Goal: Task Accomplishment & Management: Manage account settings

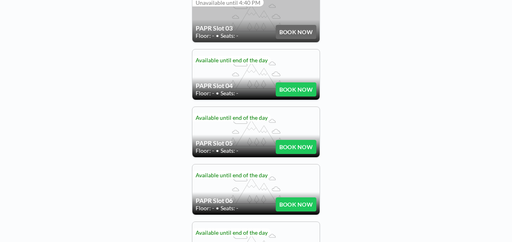
scroll to position [362, 0]
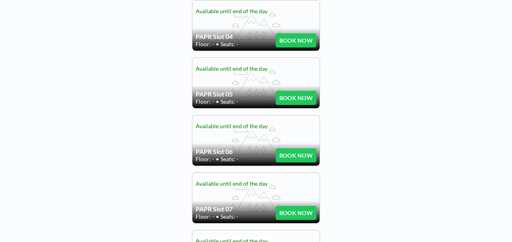
click at [226, 159] on span "Seats: -" at bounding box center [229, 159] width 18 height 7
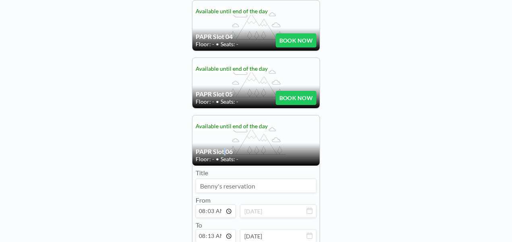
click at [221, 151] on h4 "PAPR Slot 06" at bounding box center [235, 152] width 80 height 8
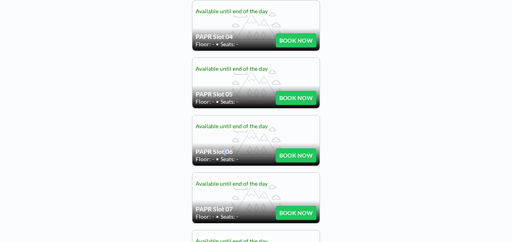
click at [221, 133] on div "PAPR Slot 06 Floor: - • Seats: - BOOK NOW" at bounding box center [255, 140] width 127 height 50
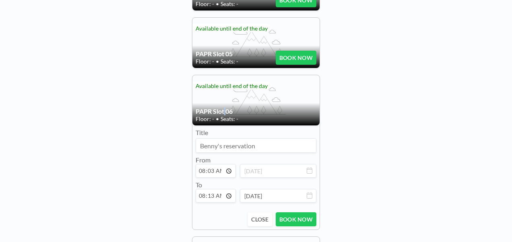
scroll to position [442, 0]
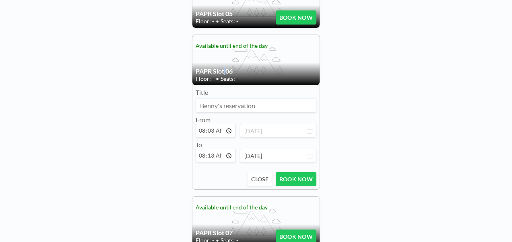
click at [263, 176] on button "CLOSE" at bounding box center [259, 179] width 25 height 14
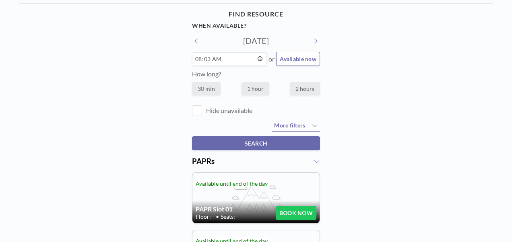
scroll to position [0, 0]
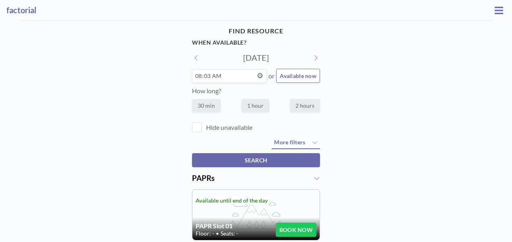
click at [498, 12] on icon at bounding box center [498, 11] width 8 height 10
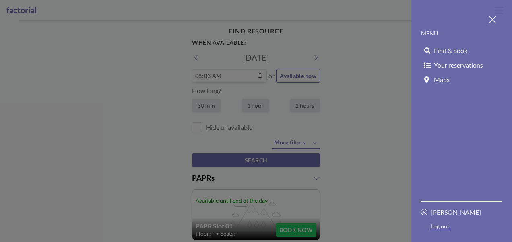
click at [451, 61] on span "Your reservations" at bounding box center [458, 65] width 49 height 8
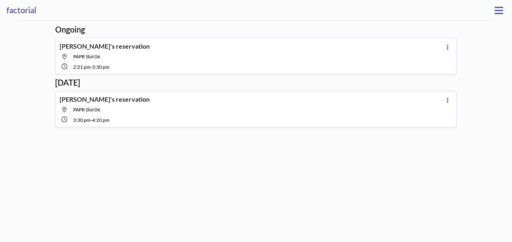
click at [446, 45] on icon at bounding box center [447, 47] width 3 height 5
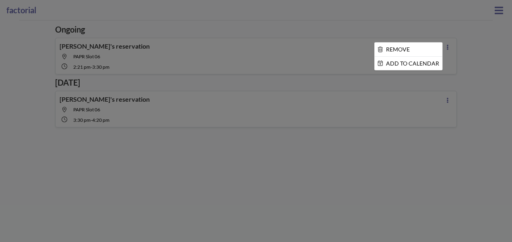
click at [401, 51] on li "REMOVE" at bounding box center [408, 50] width 68 height 14
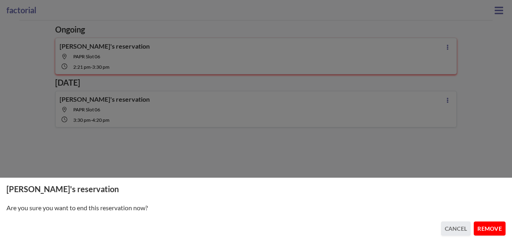
click at [494, 224] on button "REMOVE" at bounding box center [489, 229] width 32 height 14
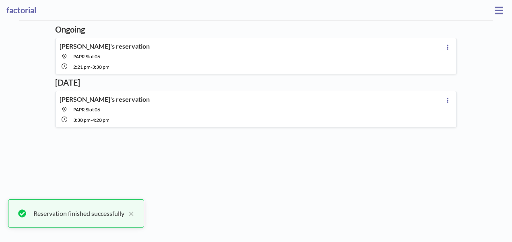
click at [442, 99] on div "Ongoing [PERSON_NAME]'s reservation PAPR Slot 06 2:21 PM - 3:30 PM [DATE] [PERS…" at bounding box center [255, 132] width 409 height 222
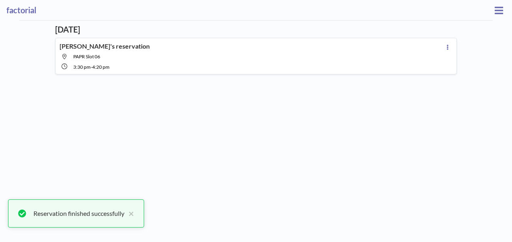
click at [446, 47] on icon at bounding box center [447, 47] width 3 height 5
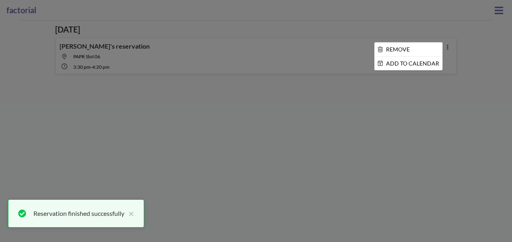
click at [390, 48] on li "REMOVE" at bounding box center [408, 50] width 68 height 14
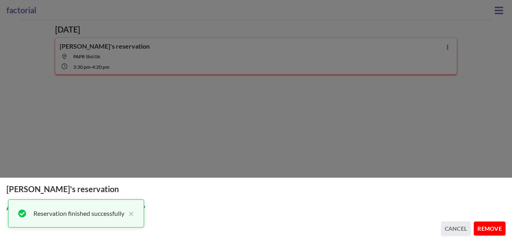
click at [494, 225] on button "REMOVE" at bounding box center [489, 229] width 32 height 14
